Goal: Information Seeking & Learning: Check status

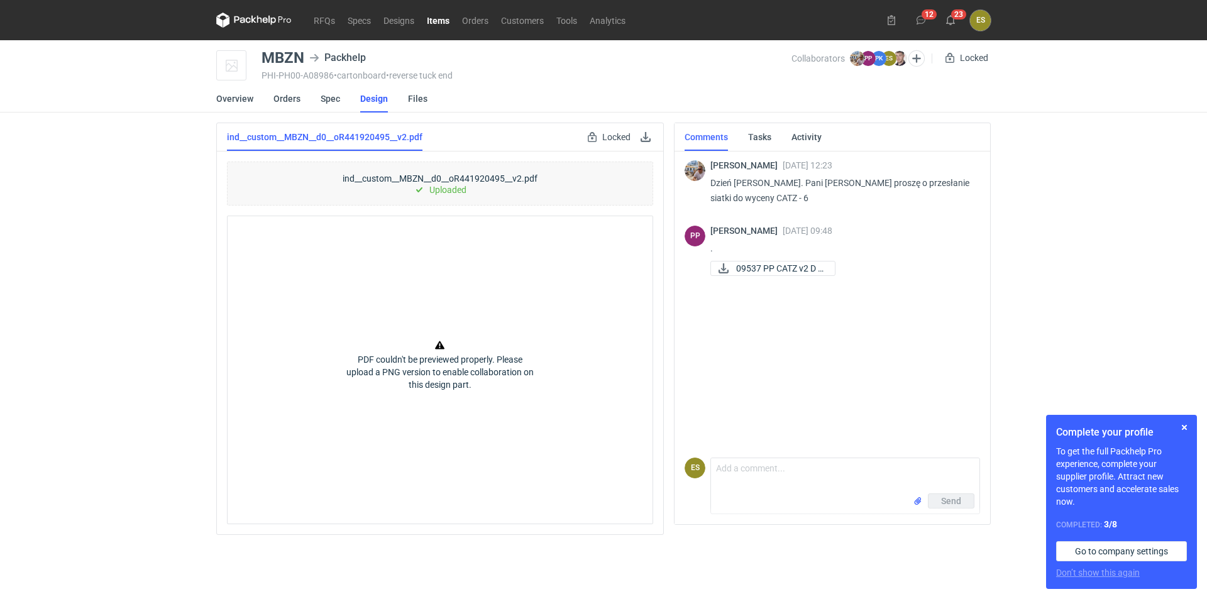
click at [88, 329] on div "RFQs Specs Designs Items Orders Customers Tools Analytics 12 23 ES Elżbieta Syb…" at bounding box center [603, 299] width 1207 height 599
click at [371, 104] on link "Design" at bounding box center [374, 99] width 28 height 28
click at [75, 385] on div "RFQs Specs Designs Items Orders Customers Tools Analytics 12 23 ES Elżbieta Syb…" at bounding box center [603, 299] width 1207 height 599
click at [1185, 427] on button "button" at bounding box center [1184, 427] width 15 height 15
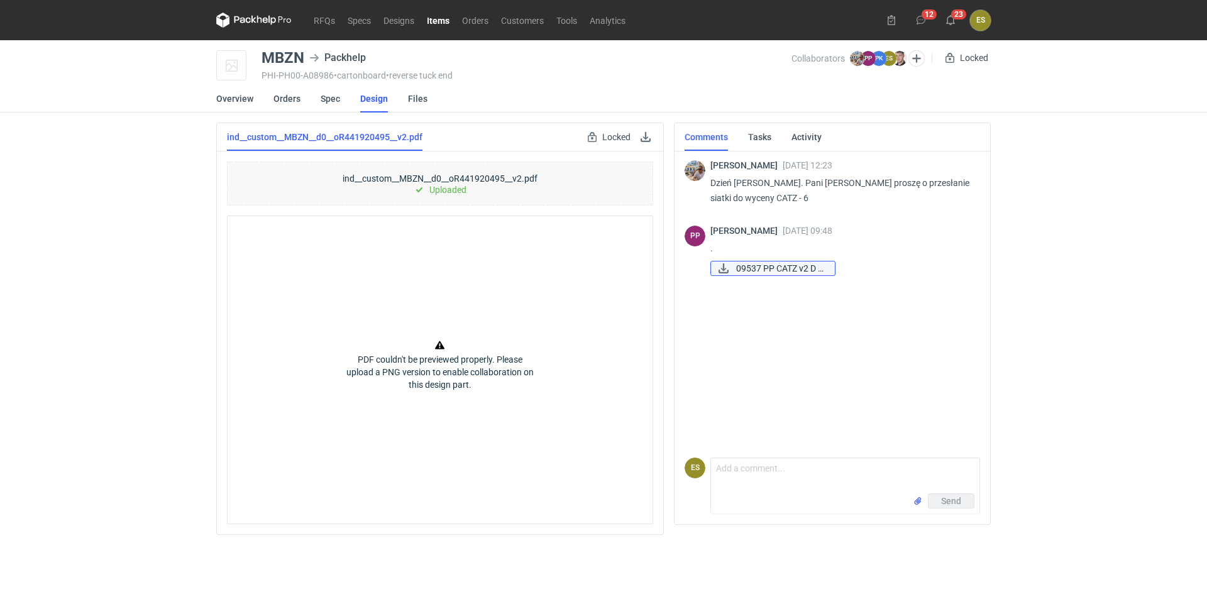
click at [758, 271] on span "09537 PP CATZ v2 D s..." at bounding box center [780, 269] width 89 height 14
click at [304, 99] on li "Orders" at bounding box center [296, 99] width 47 height 28
click at [311, 96] on li "Orders" at bounding box center [296, 99] width 47 height 28
click at [349, 96] on li "Spec" at bounding box center [341, 99] width 40 height 28
click at [333, 104] on link "Spec" at bounding box center [330, 99] width 19 height 28
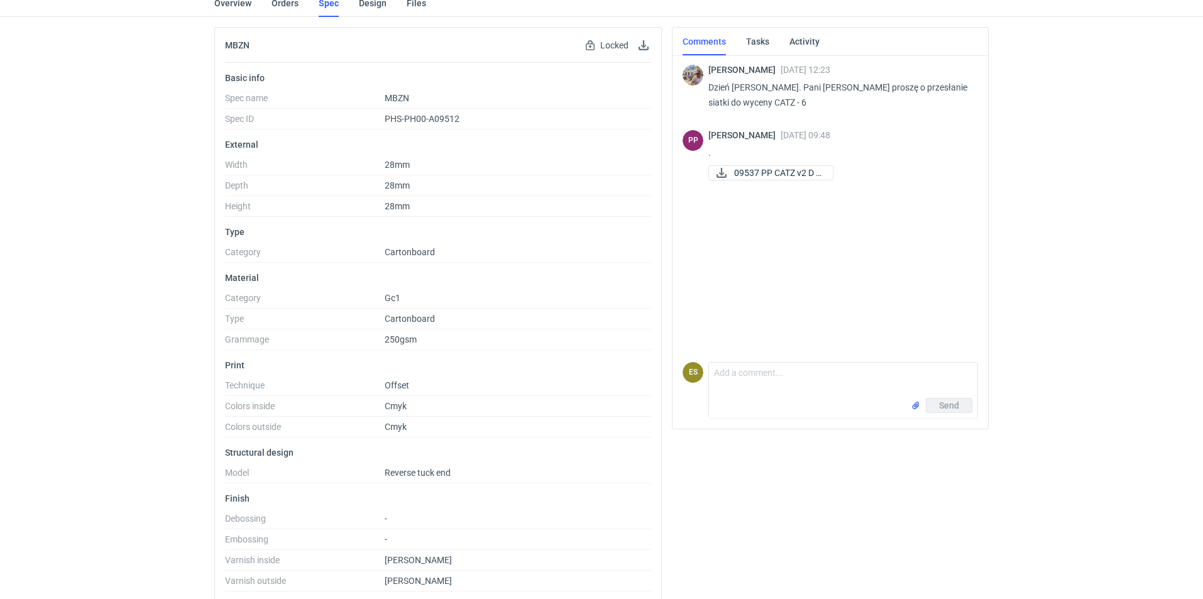
scroll to position [206, 0]
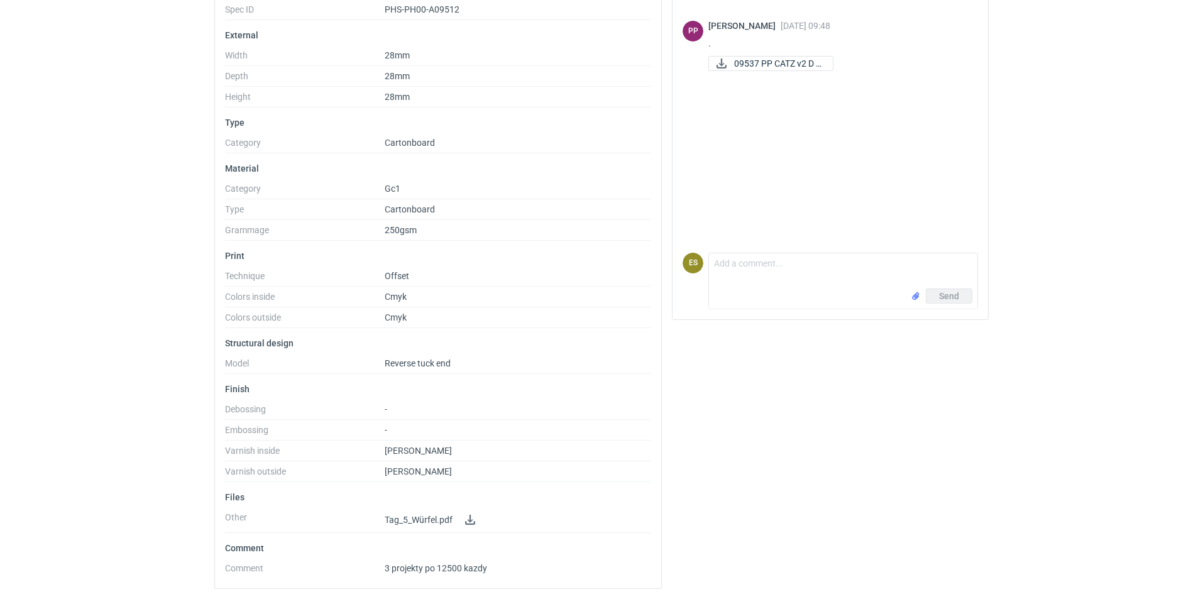
click at [0, 394] on html "RFQs Specs Designs Items Orders Customers Tools Analytics 12 23 ES Elżbieta Syb…" at bounding box center [601, 94] width 1203 height 599
click at [443, 520] on span "Tag_5_Würfel.pdf" at bounding box center [419, 520] width 68 height 10
click at [469, 520] on link at bounding box center [470, 519] width 15 height 15
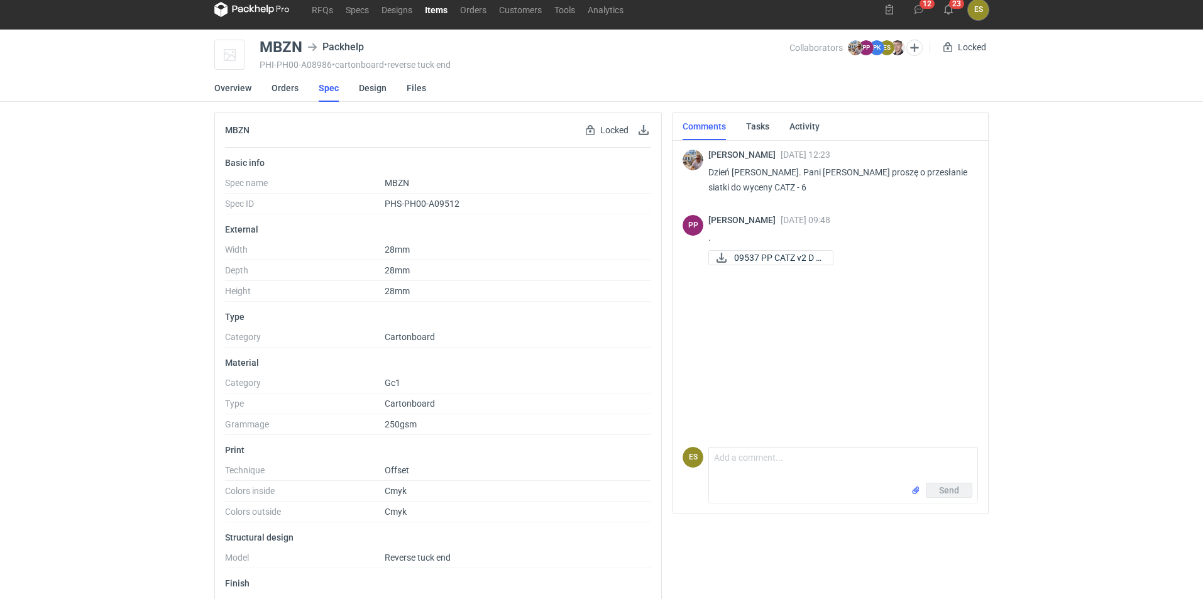
scroll to position [0, 0]
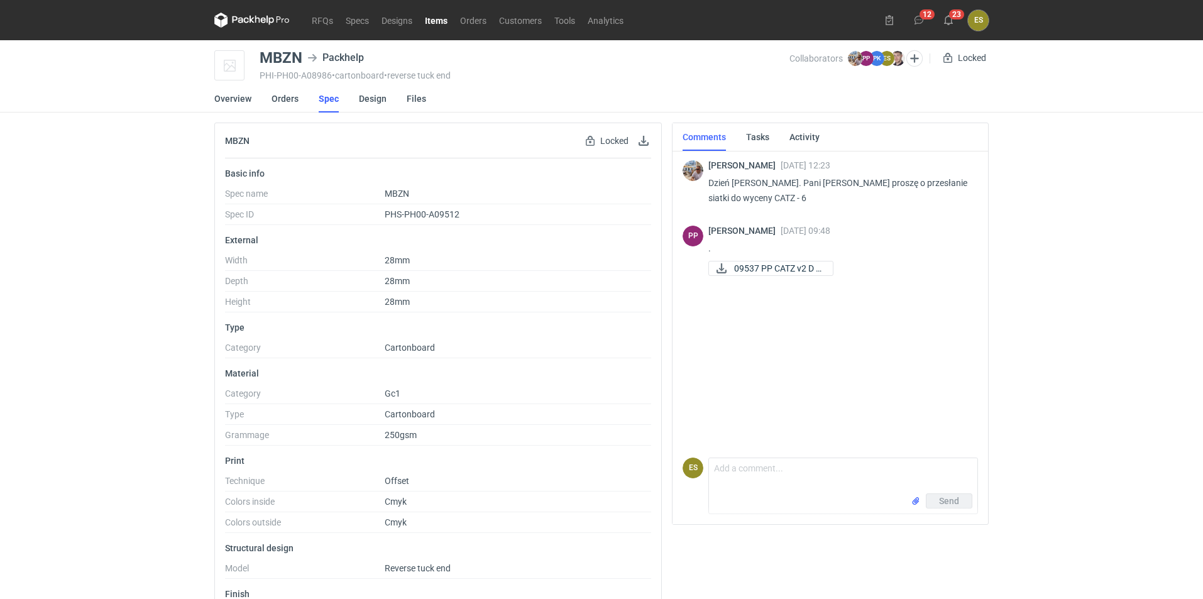
click at [16, 322] on div "RFQs Specs Designs Items Orders Customers Tools Analytics 12 23 ES Elżbieta Syb…" at bounding box center [601, 299] width 1203 height 599
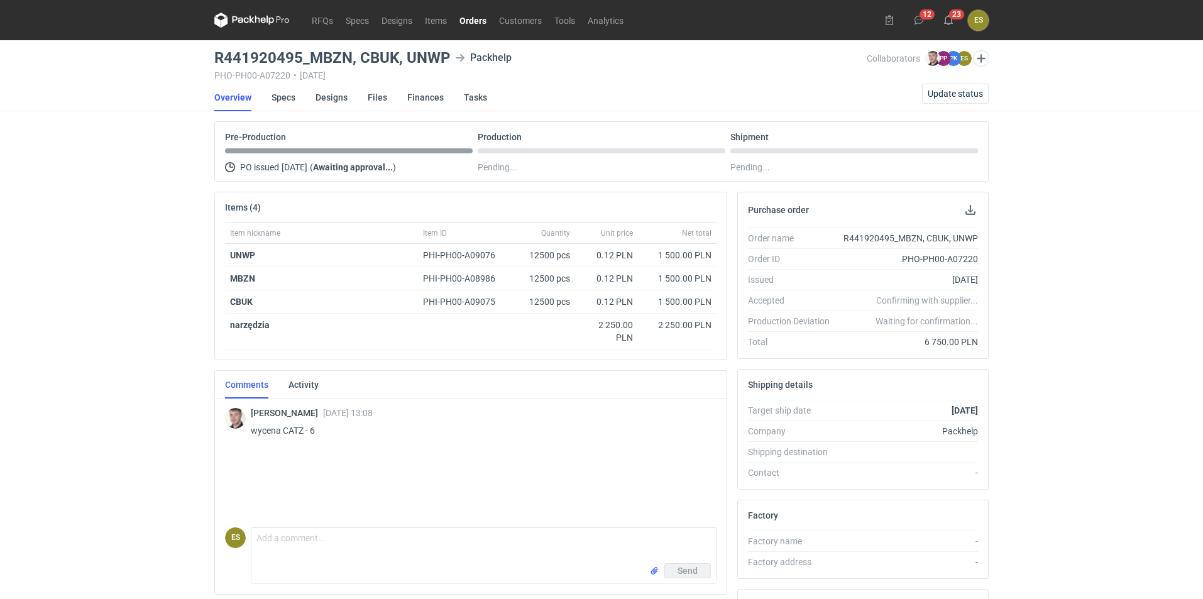
click at [0, 168] on div "RFQs Specs Designs Items Orders Customers Tools Analytics 12 23 ES [PERSON_NAME…" at bounding box center [601, 299] width 1203 height 599
click at [326, 105] on link "Designs" at bounding box center [332, 98] width 32 height 28
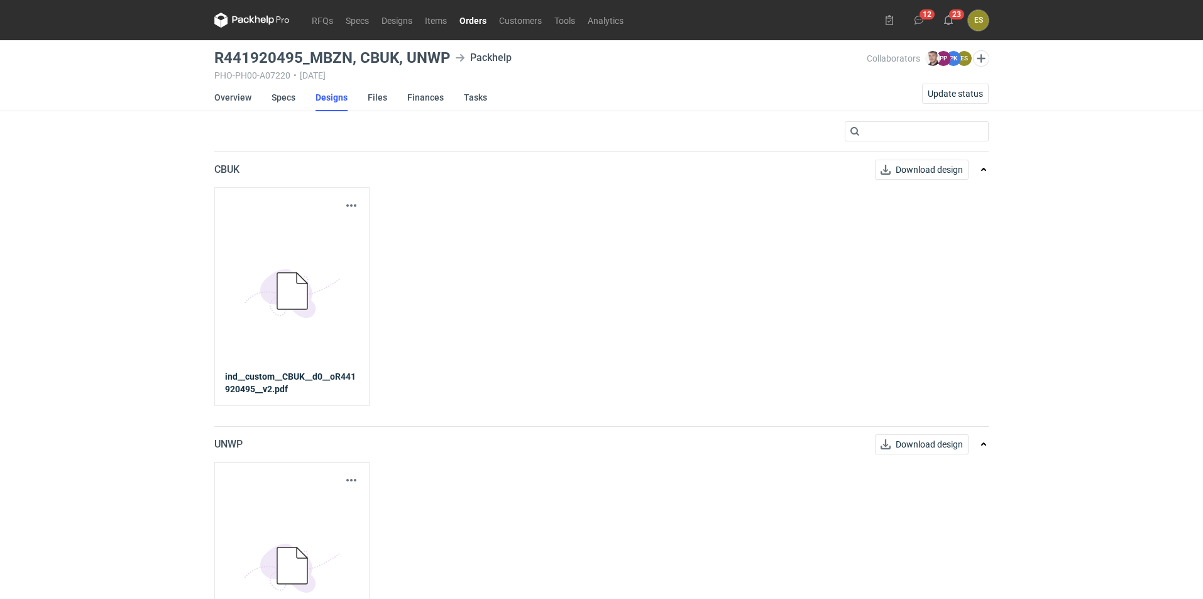
click at [244, 263] on icon "5BD5AC33-3523-40E7-9262-1BFF0AD53D48@1x" at bounding box center [292, 291] width 101 height 101
click at [915, 179] on button "Download design" at bounding box center [922, 170] width 94 height 20
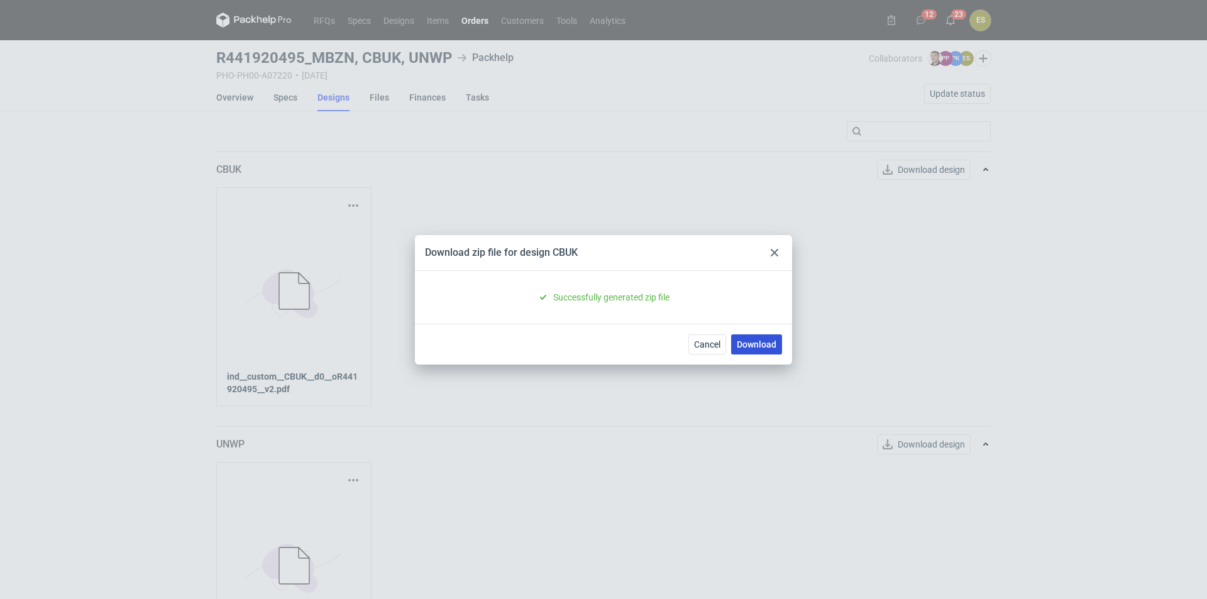
click at [752, 350] on link "Download" at bounding box center [756, 344] width 51 height 20
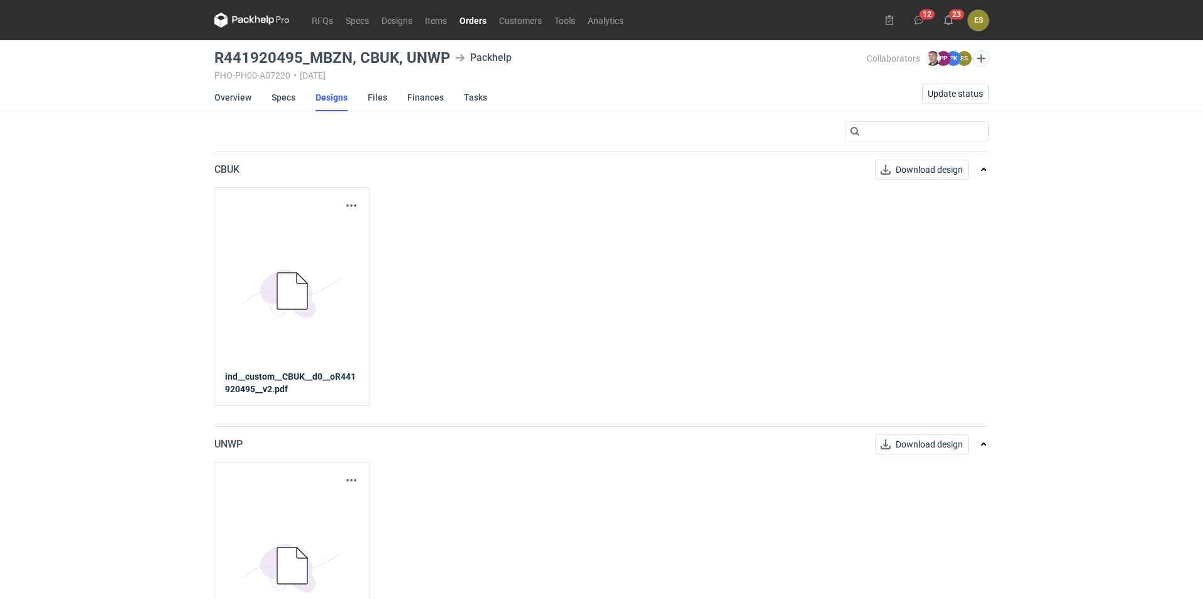
click at [250, 529] on icon "5BD5AC33-3523-40E7-9262-1BFF0AD53D48@1x" at bounding box center [292, 566] width 101 height 101
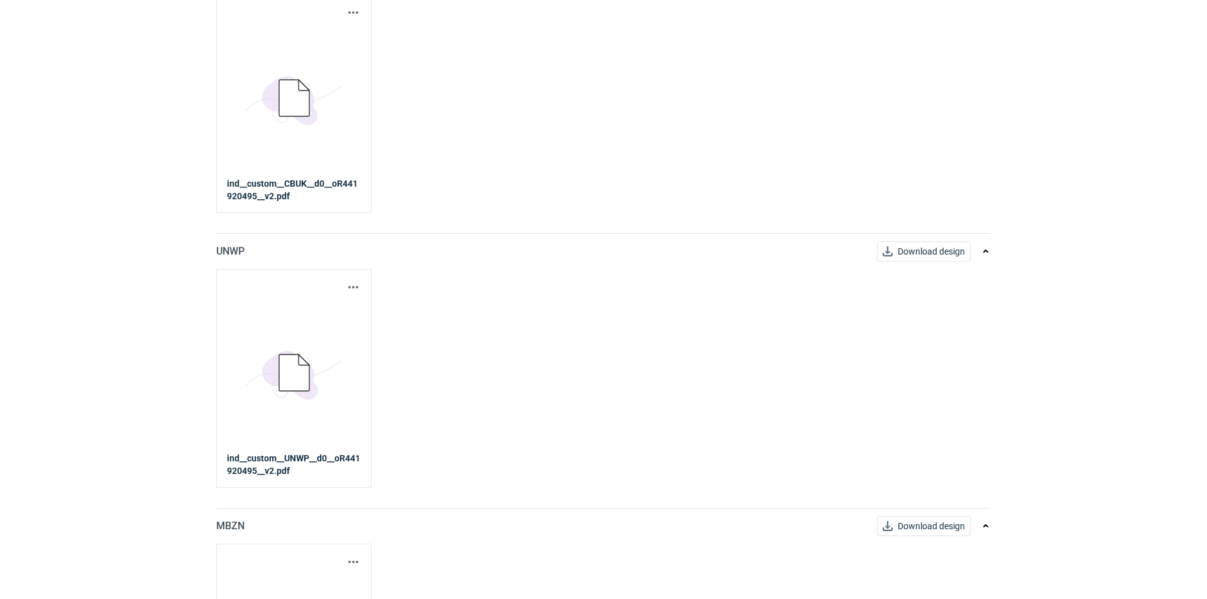
scroll to position [314, 0]
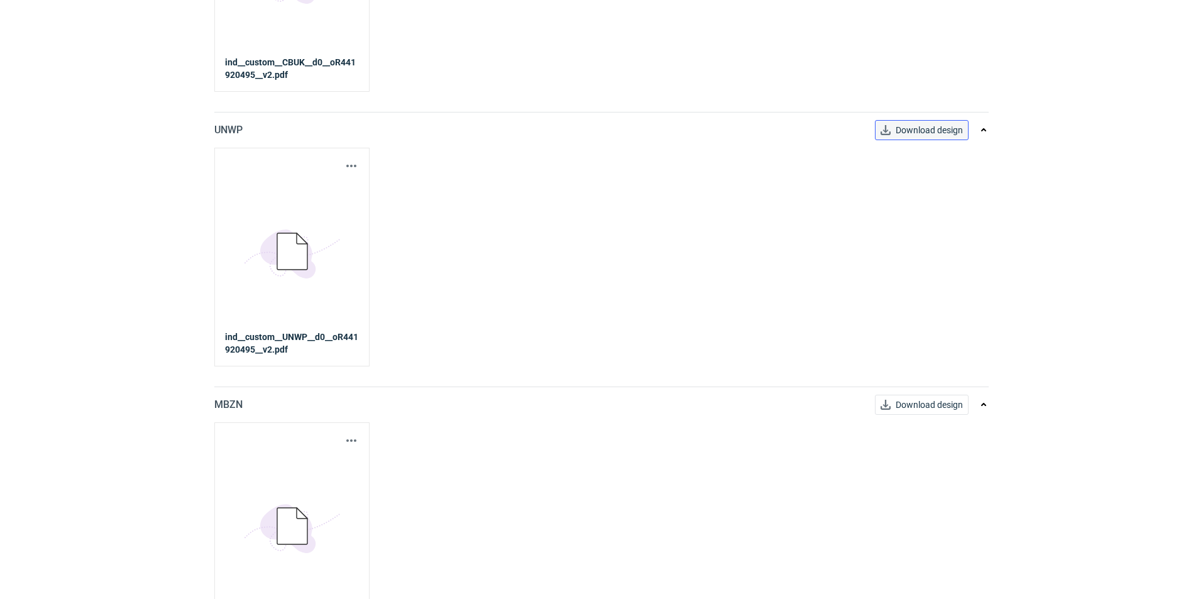
click at [934, 133] on span "Download design" at bounding box center [929, 130] width 67 height 9
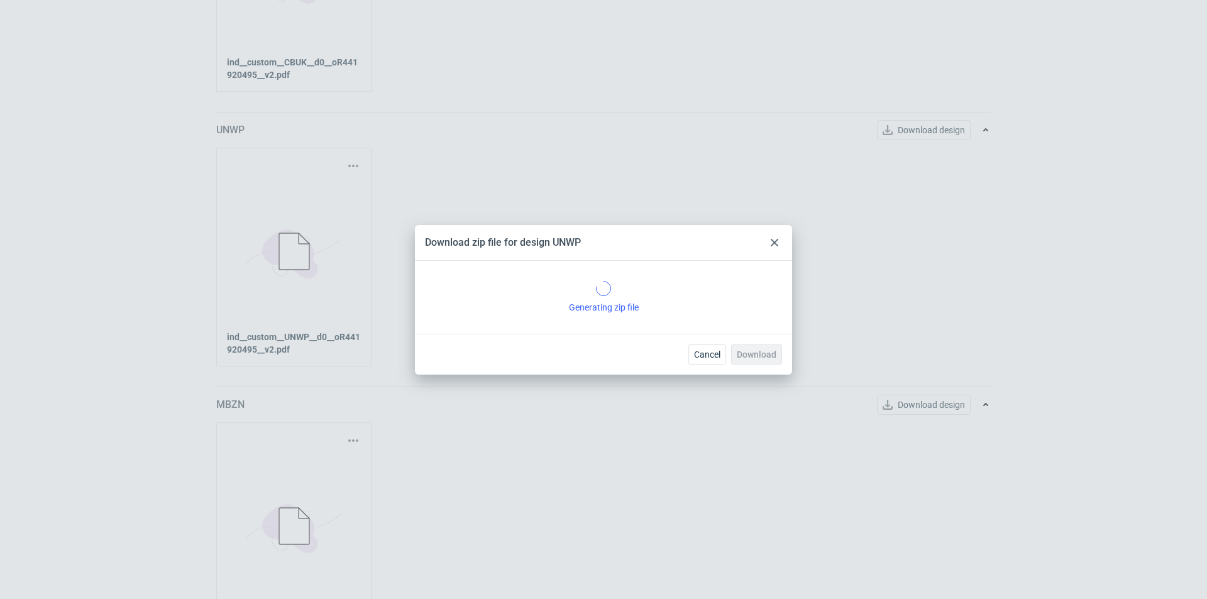
click at [631, 348] on div "Cancel Download" at bounding box center [603, 354] width 377 height 41
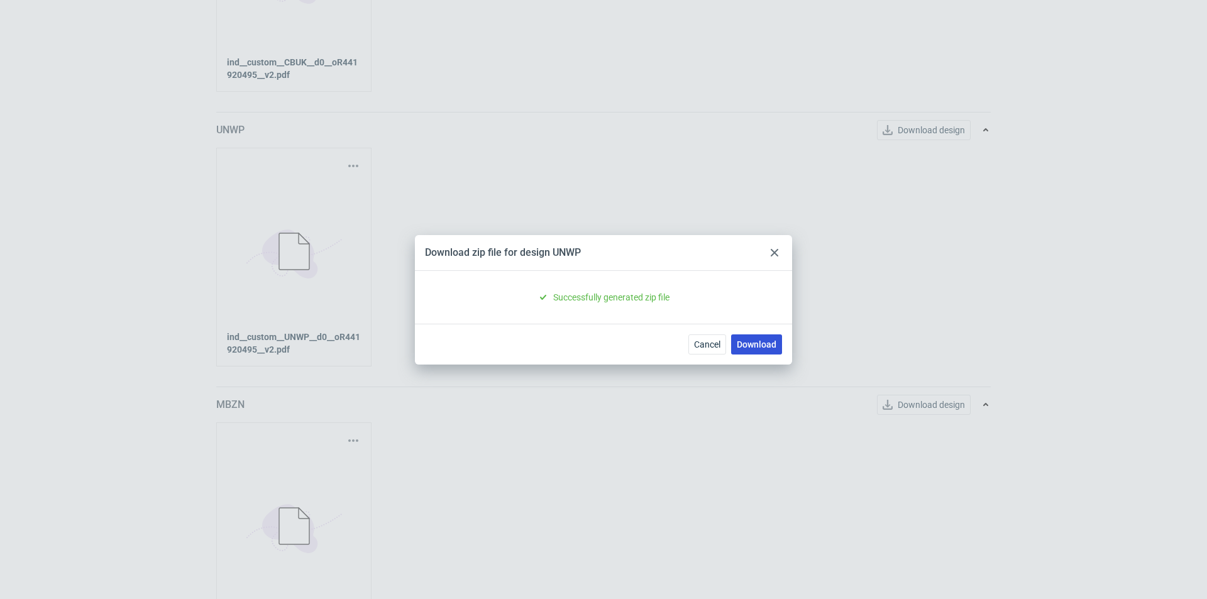
click at [755, 348] on link "Download" at bounding box center [756, 344] width 51 height 20
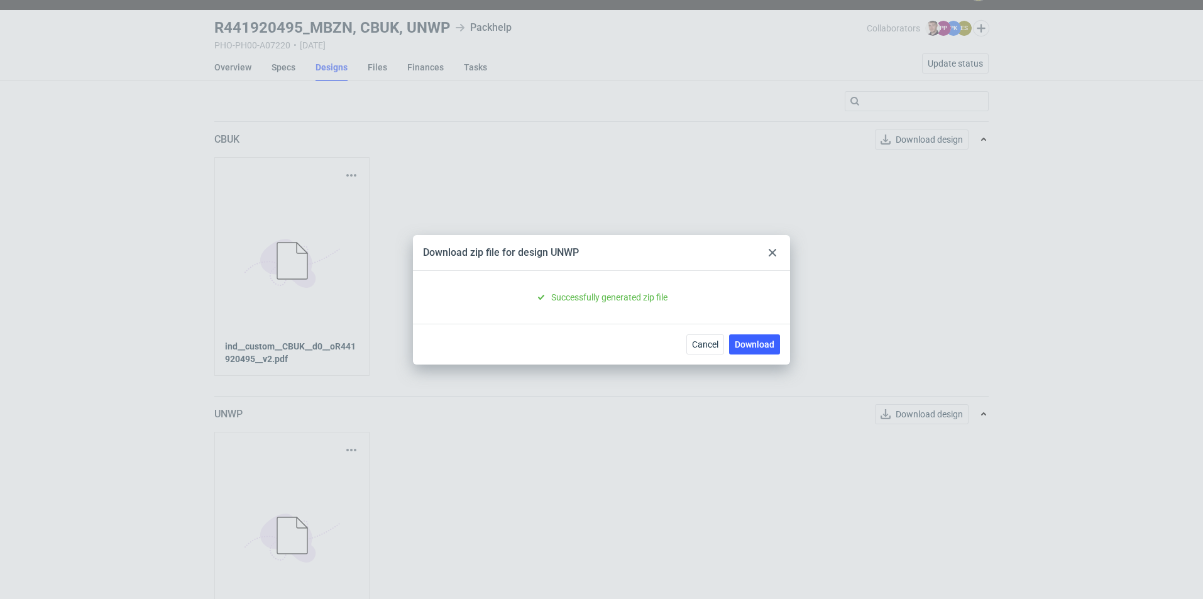
scroll to position [0, 0]
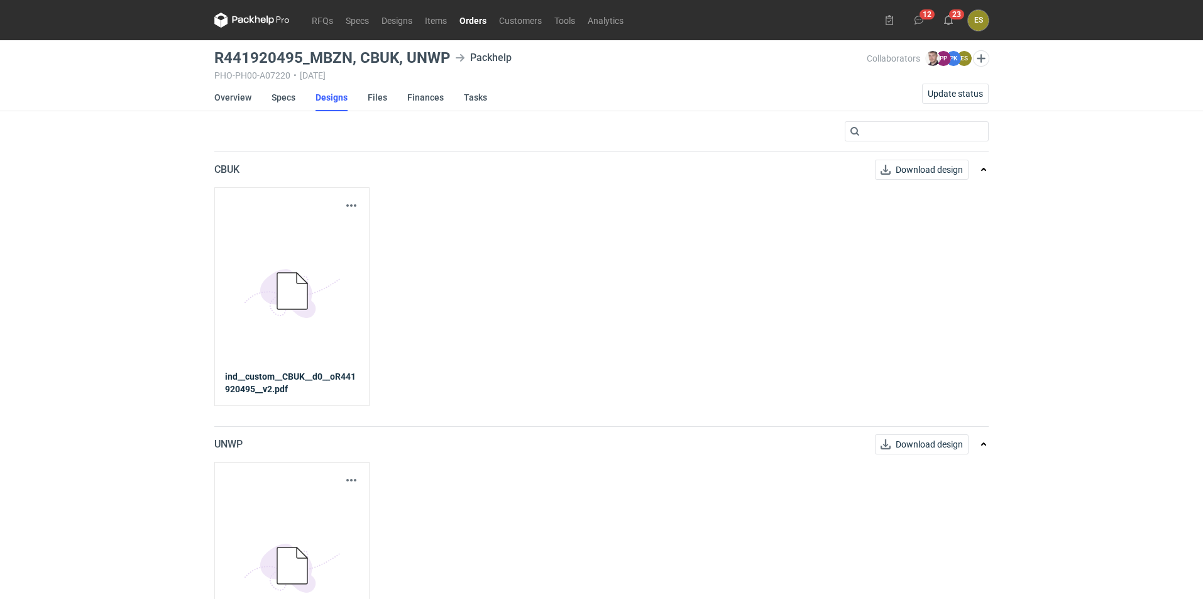
click at [18, 419] on div "RFQs Specs Designs Items Orders Customers Tools Analytics 12 23 ES Elżbieta Syb…" at bounding box center [601, 299] width 1203 height 599
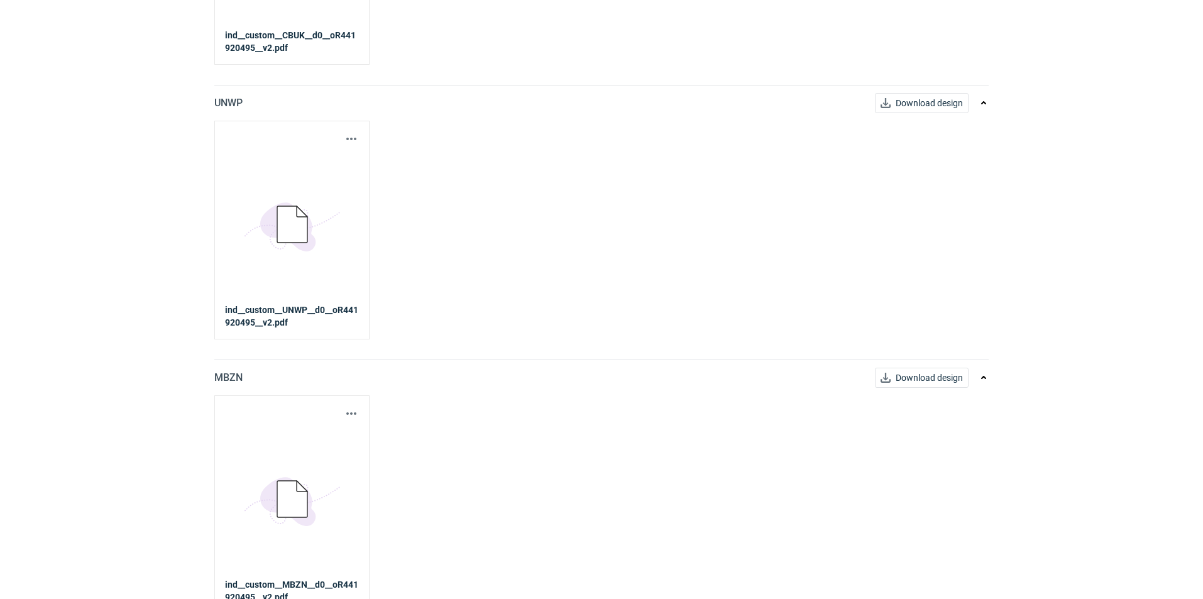
scroll to position [356, 0]
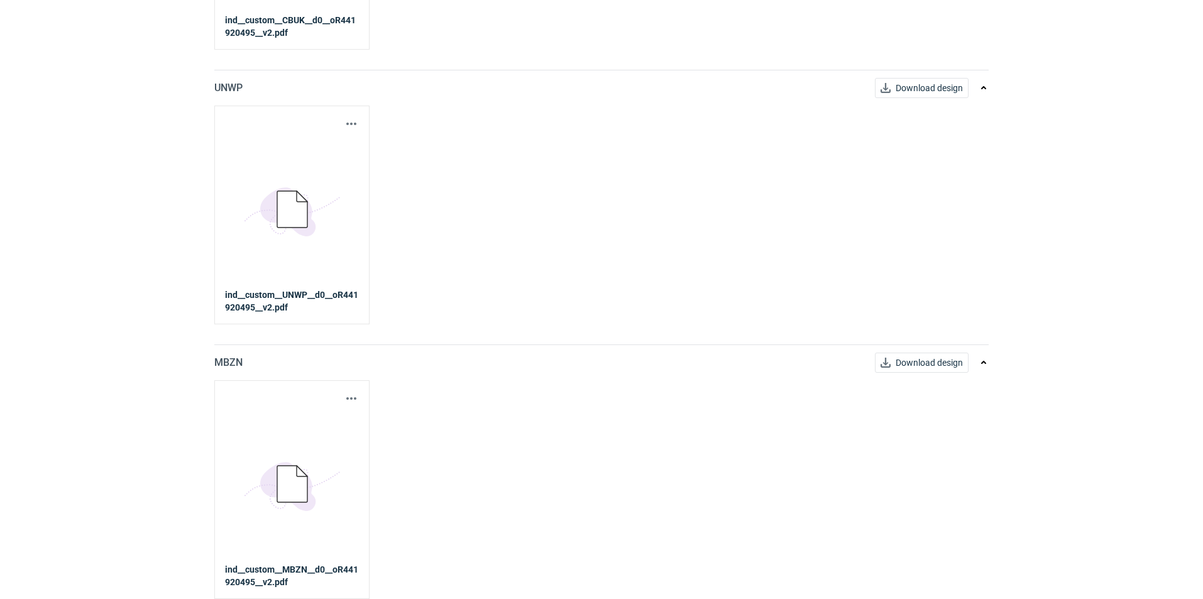
click at [931, 346] on div "MBZN Download design" at bounding box center [591, 362] width 754 height 35
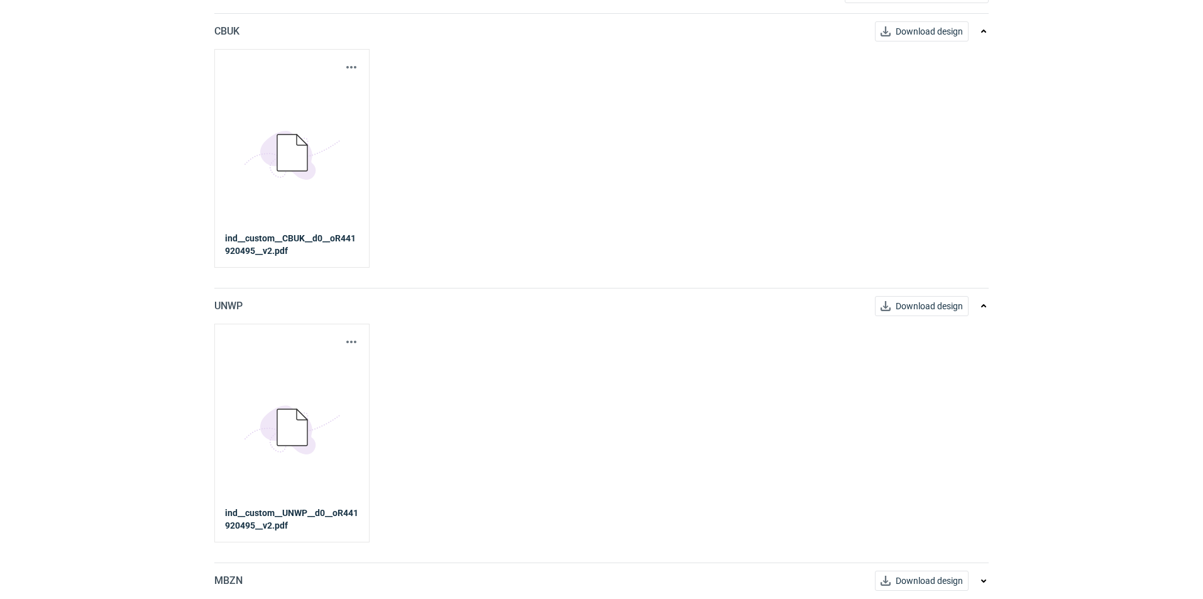
click at [930, 355] on div "Download design part 5BD5AC33-3523-40E7-9262-1BFF0AD53D48@1x ind__custom__UNWP_…" at bounding box center [601, 433] width 774 height 218
click at [105, 350] on div "RFQs Specs Designs Items Orders Customers Tools Analytics 12 23 ES Elżbieta Syb…" at bounding box center [601, 161] width 1203 height 599
click at [905, 589] on button "Download design" at bounding box center [922, 581] width 94 height 20
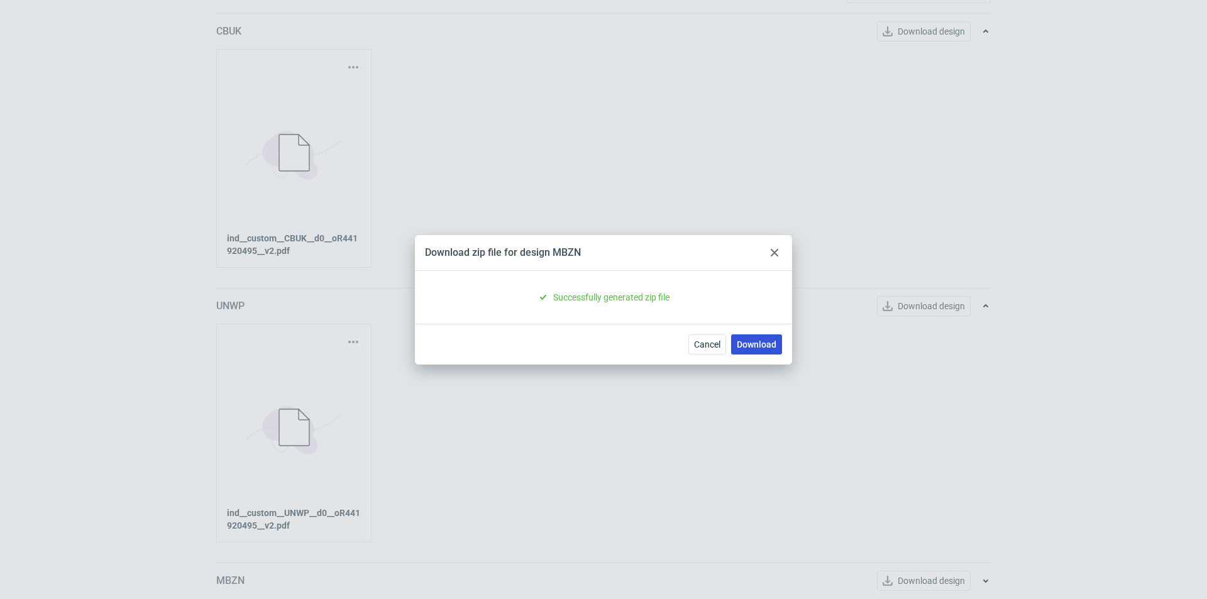
click at [746, 344] on link "Download" at bounding box center [756, 344] width 51 height 20
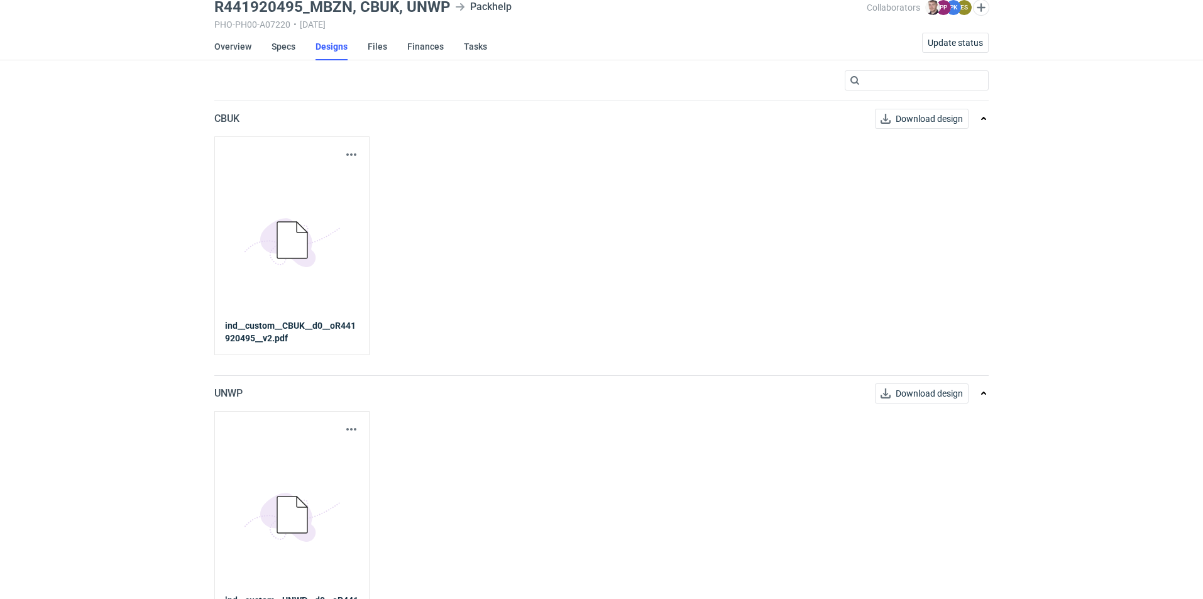
scroll to position [0, 0]
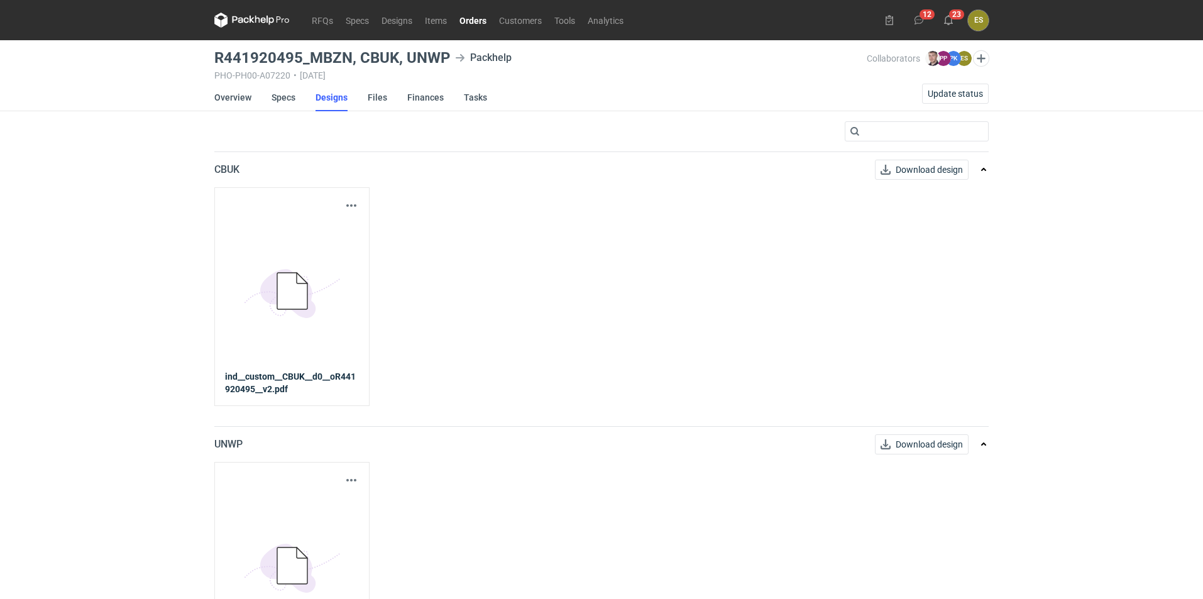
click at [212, 104] on main "R441920495_MBZN, CBUK, UNWP Packhelp PHO-PH00-A07220 • 15/09/2025 Collaborators…" at bounding box center [601, 497] width 785 height 915
click at [215, 101] on link "Overview" at bounding box center [232, 98] width 37 height 28
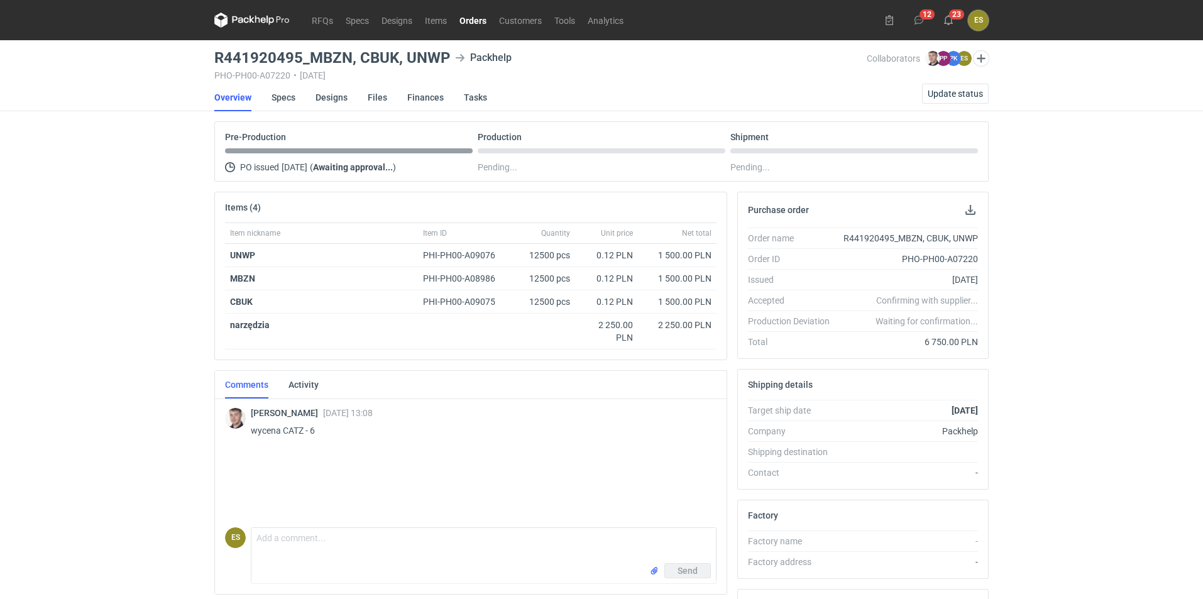
click at [297, 95] on li "Specs" at bounding box center [294, 98] width 44 height 28
click at [258, 95] on li "Overview" at bounding box center [242, 98] width 57 height 28
click at [268, 97] on li "Overview" at bounding box center [242, 98] width 57 height 28
click at [278, 97] on link "Specs" at bounding box center [284, 98] width 24 height 28
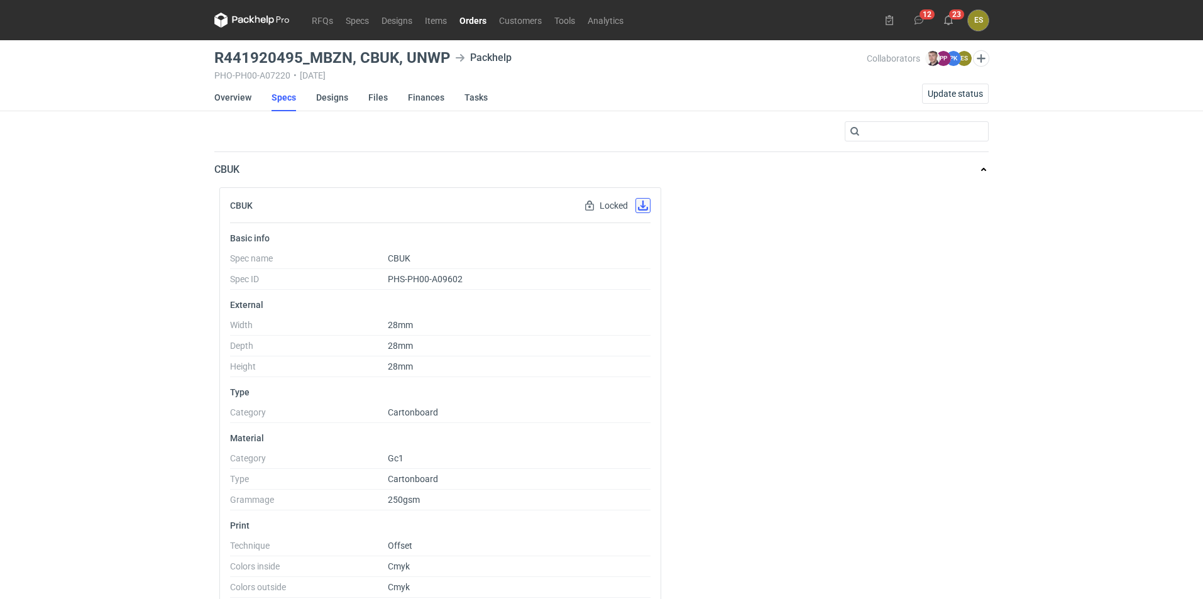
click at [642, 207] on button "button" at bounding box center [643, 205] width 15 height 15
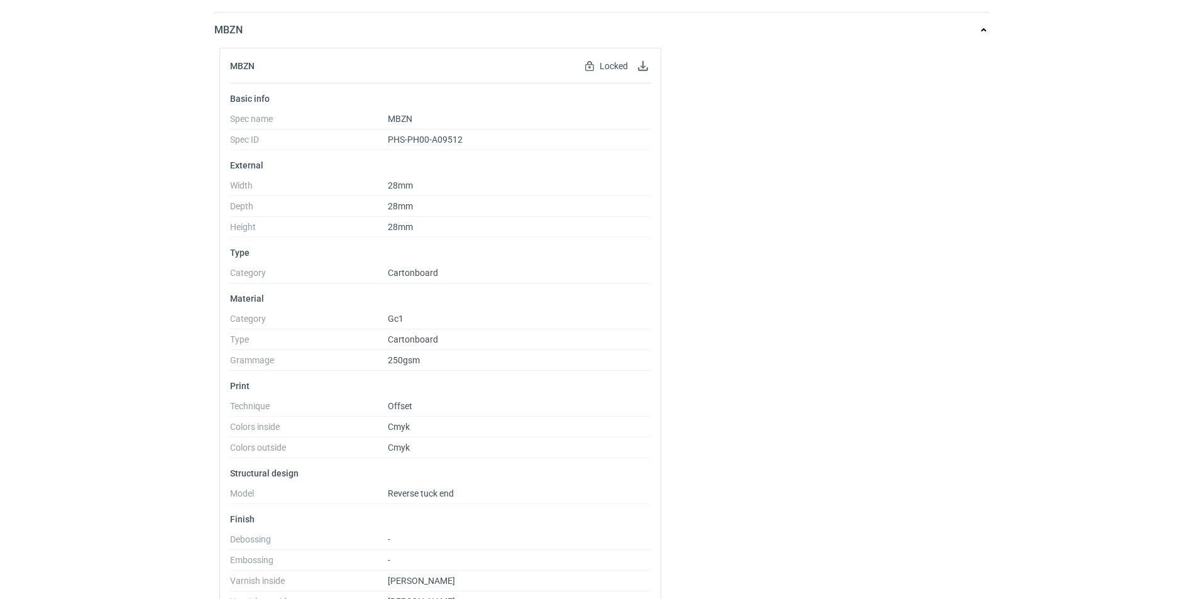
scroll to position [1432, 0]
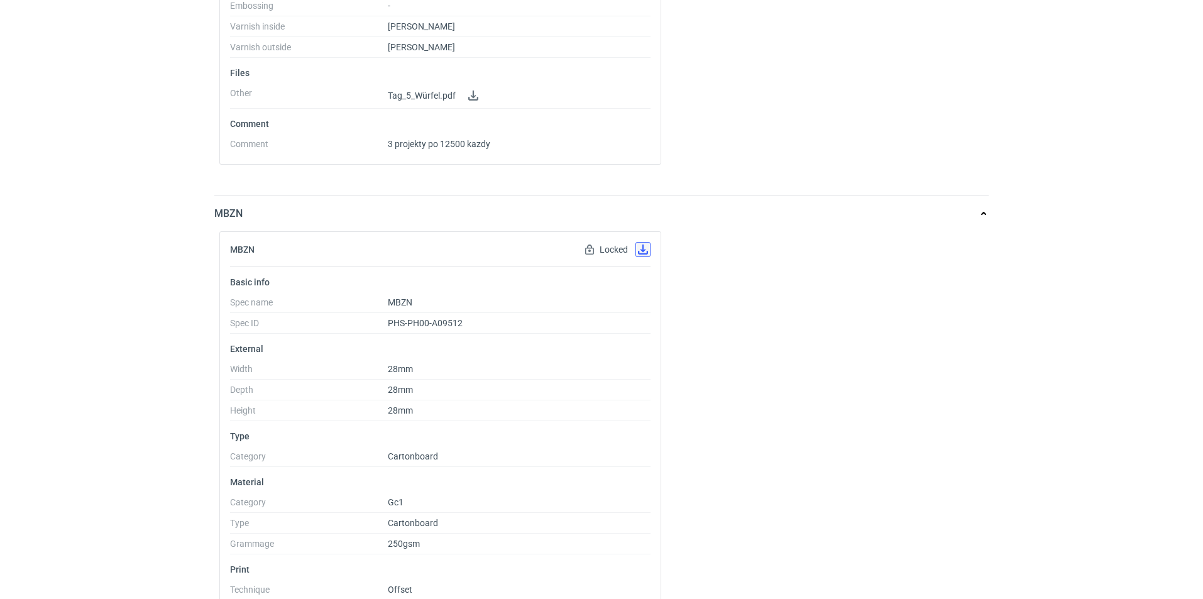
click at [644, 250] on button "button" at bounding box center [643, 249] width 15 height 15
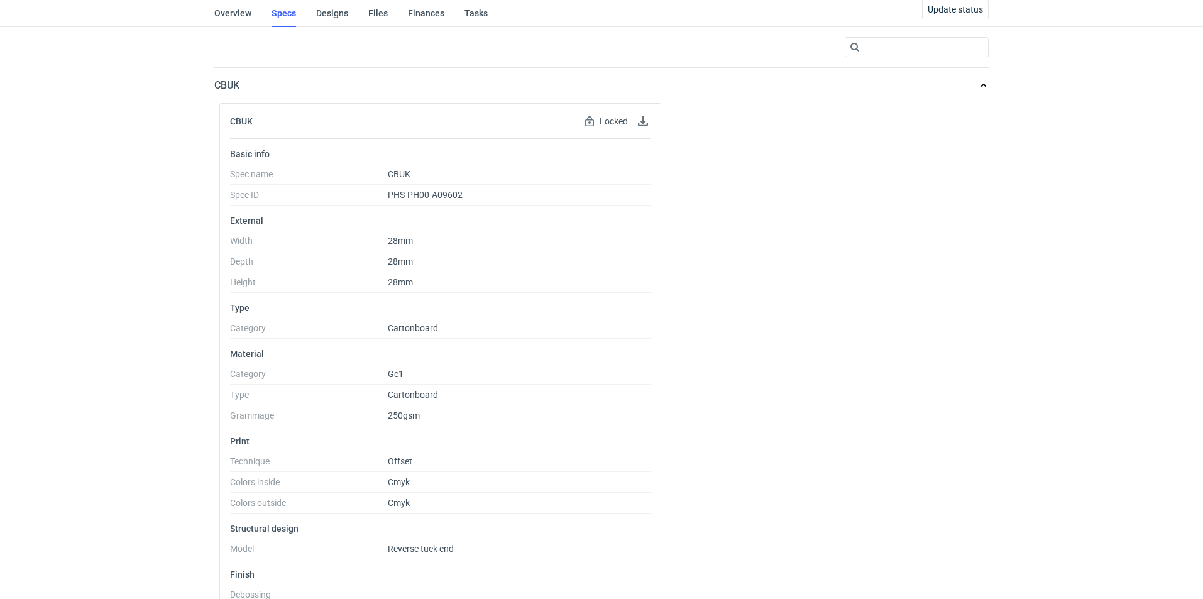
scroll to position [0, 0]
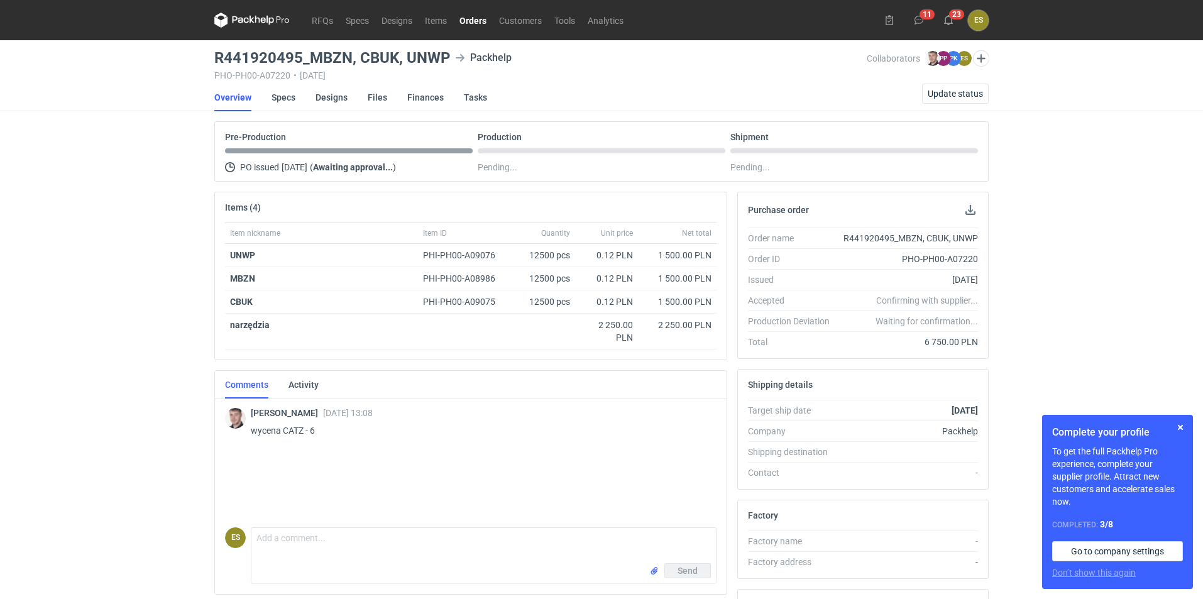
click at [356, 106] on li "Designs" at bounding box center [342, 98] width 52 height 28
click at [370, 96] on link "Files" at bounding box center [377, 98] width 19 height 28
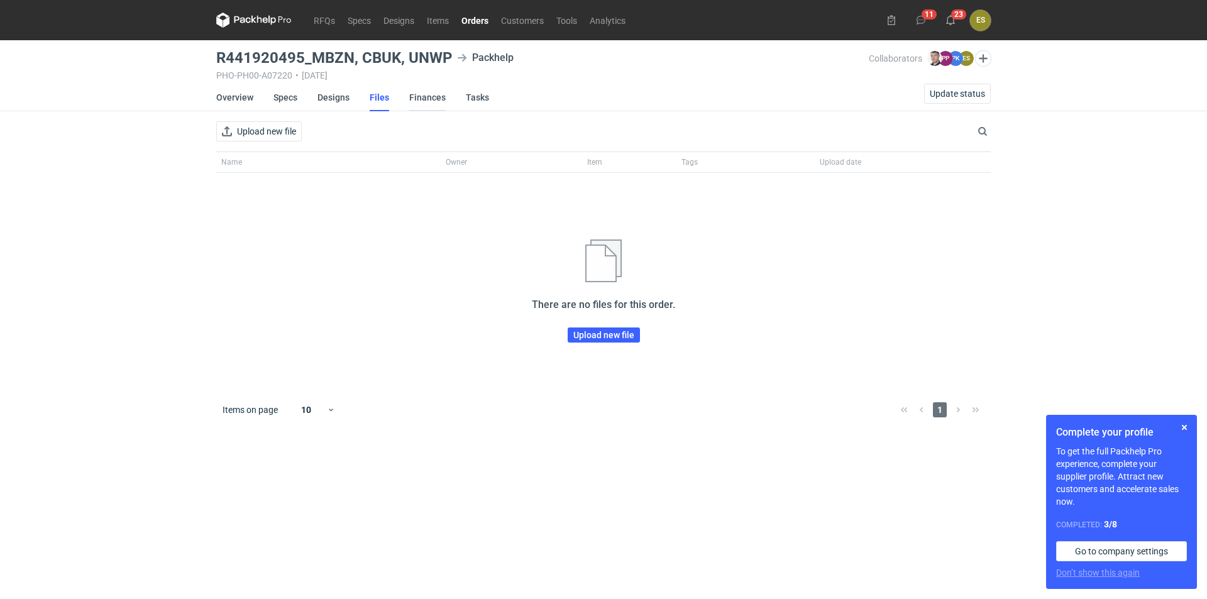
click at [434, 102] on link "Finances" at bounding box center [427, 98] width 36 height 28
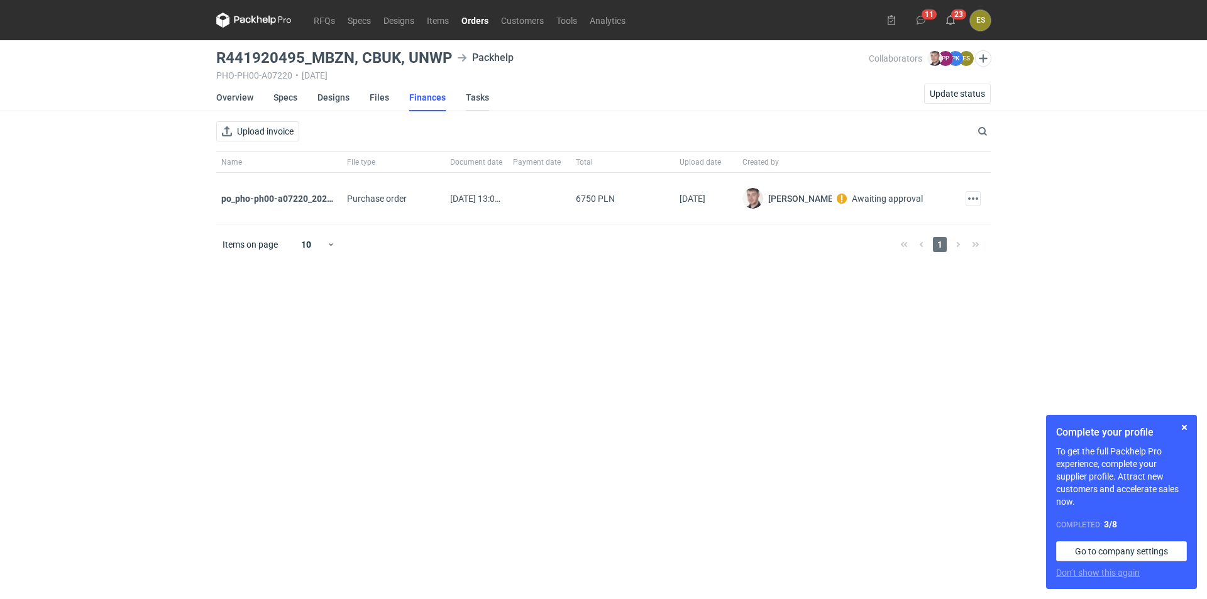
click at [466, 103] on link "Tasks" at bounding box center [477, 98] width 23 height 28
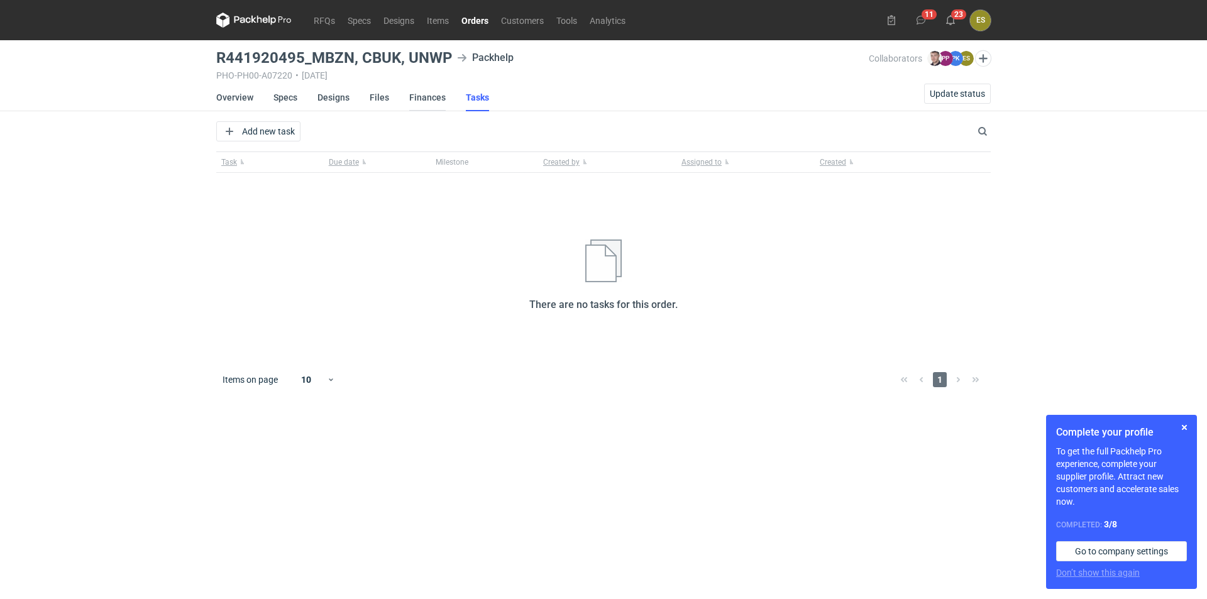
click at [437, 102] on link "Finances" at bounding box center [427, 98] width 36 height 28
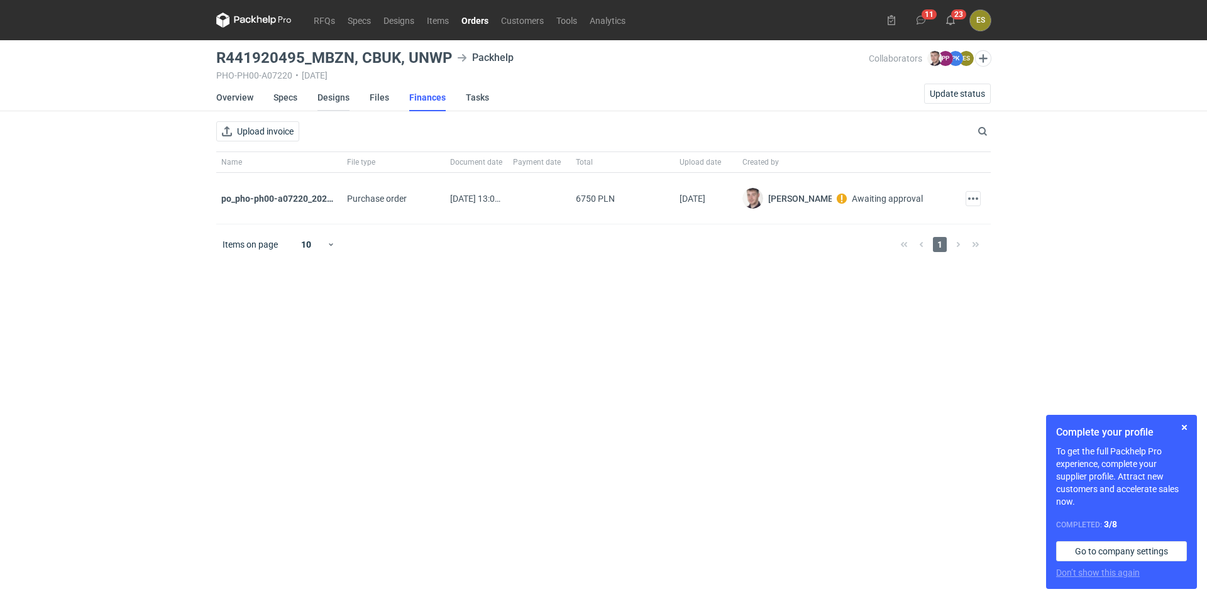
click at [334, 99] on link "Designs" at bounding box center [333, 98] width 32 height 28
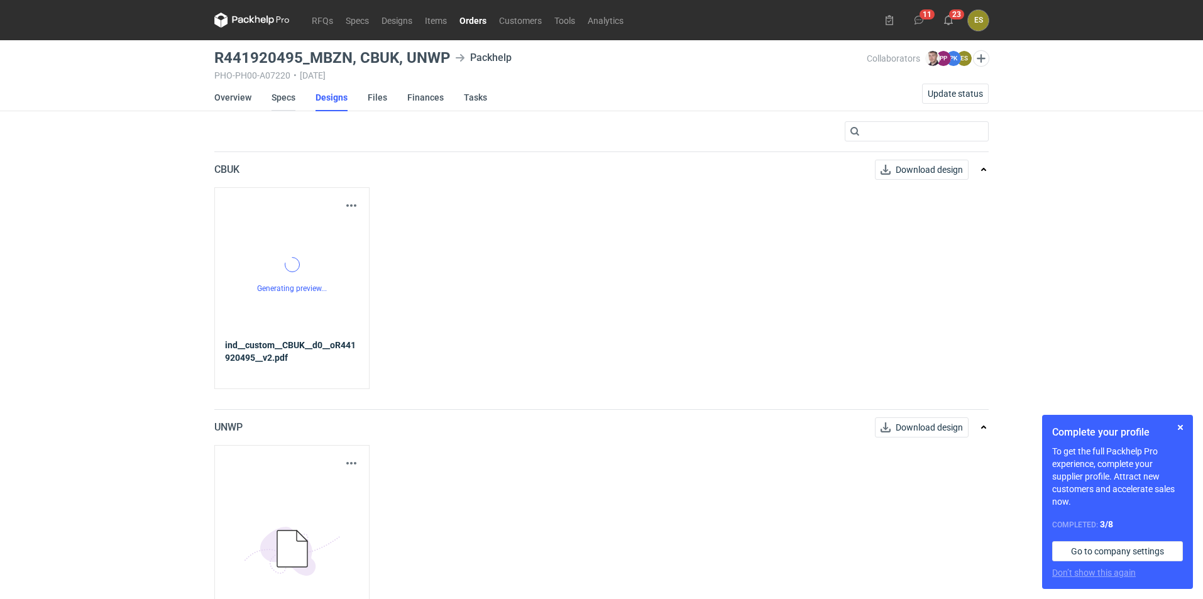
click at [285, 97] on link "Specs" at bounding box center [284, 98] width 24 height 28
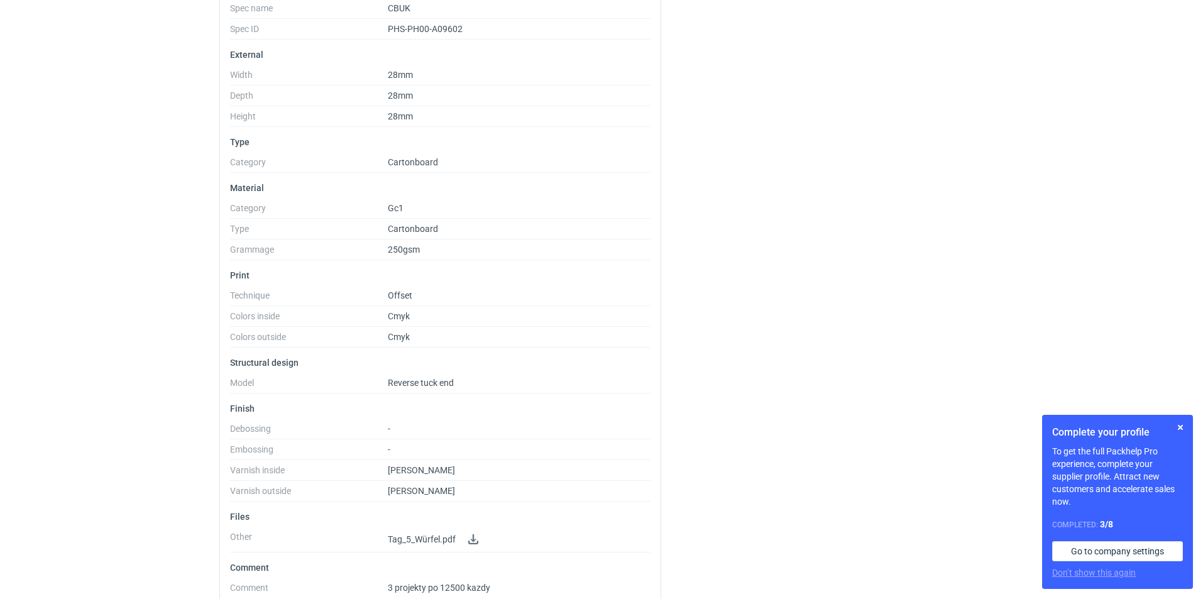
scroll to position [251, 0]
click at [172, 285] on div "RFQs Specs Designs Items Orders Customers Tools Analytics 11 23 ES [PERSON_NAME…" at bounding box center [601, 48] width 1203 height 599
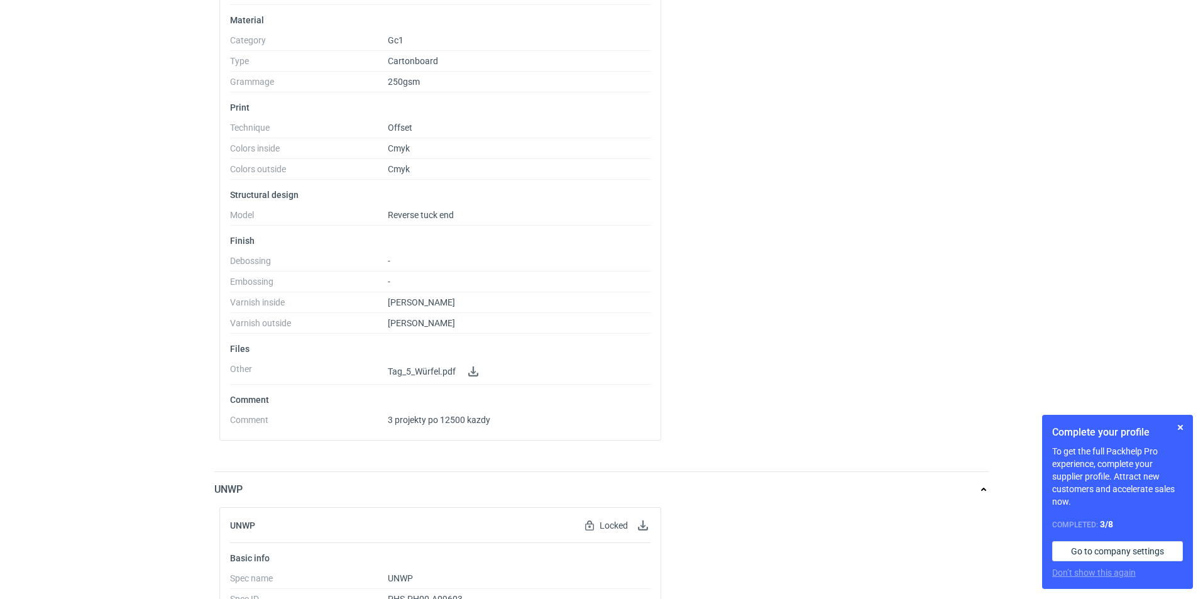
scroll to position [377, 0]
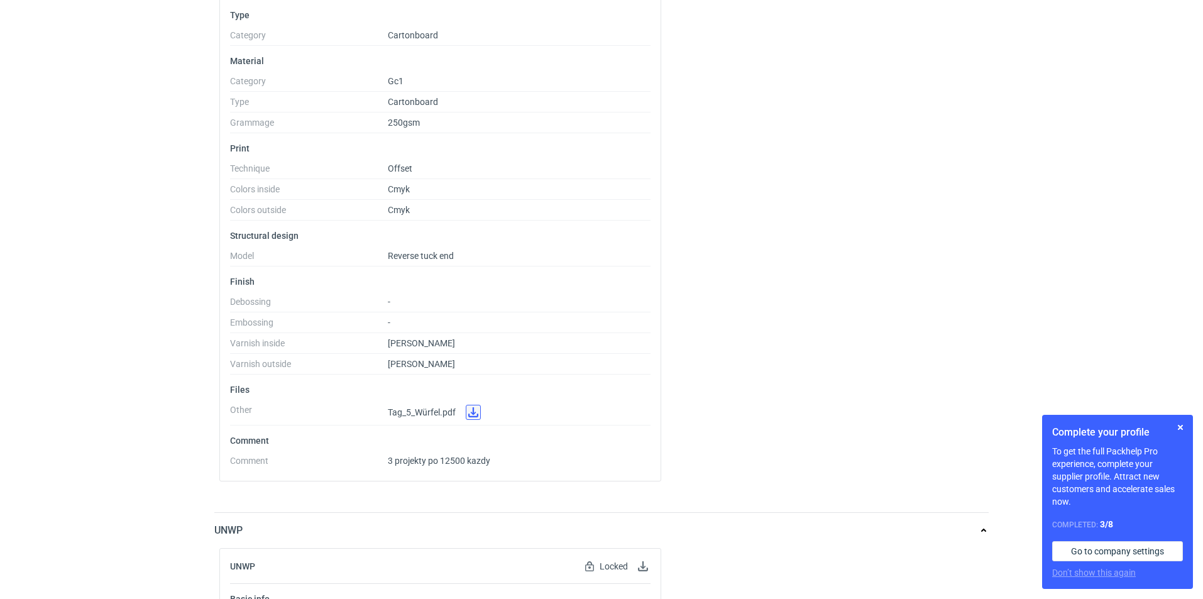
click at [468, 418] on link at bounding box center [473, 412] width 15 height 15
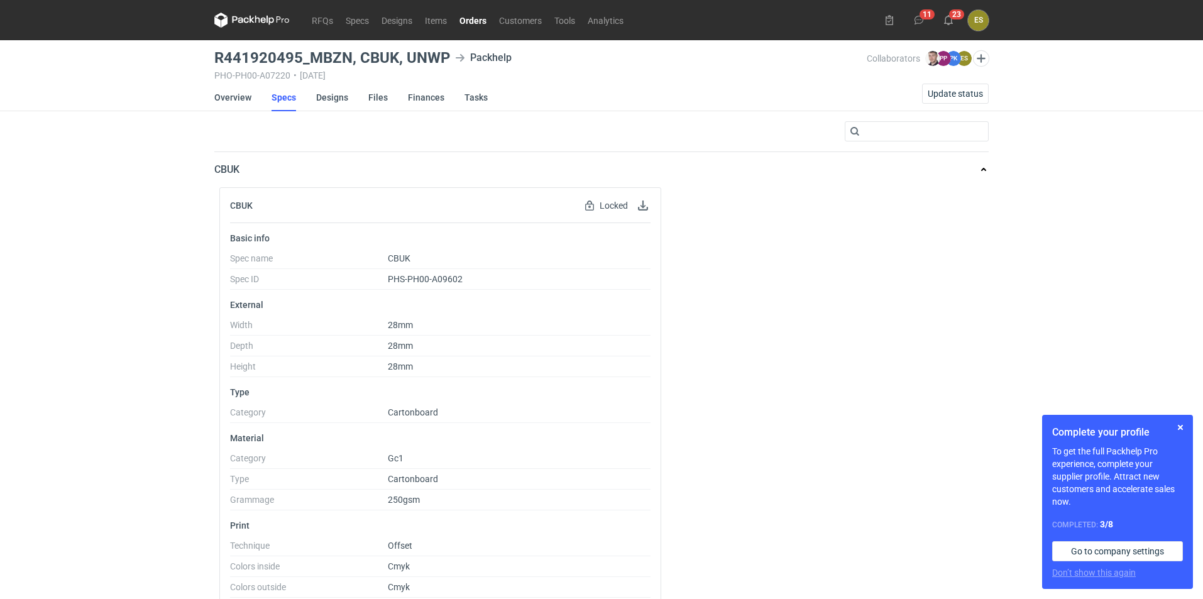
click at [696, 355] on div "CBUK Locked Locked by order Basic info Spec name CBUK Spec ID PHS-PH00-A09602 E…" at bounding box center [601, 528] width 774 height 682
click at [797, 369] on div "CBUK Locked Locked by order Basic info Spec name CBUK Spec ID PHS-PH00-A09602 E…" at bounding box center [601, 528] width 774 height 682
